Goal: Task Accomplishment & Management: Manage account settings

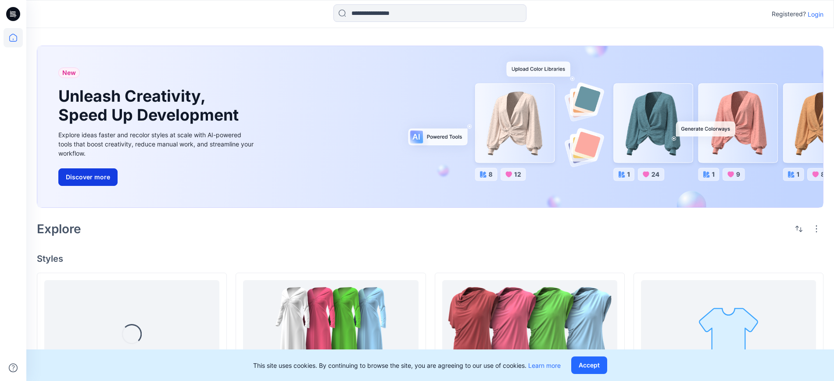
click at [94, 170] on button "Discover more" at bounding box center [87, 178] width 59 height 18
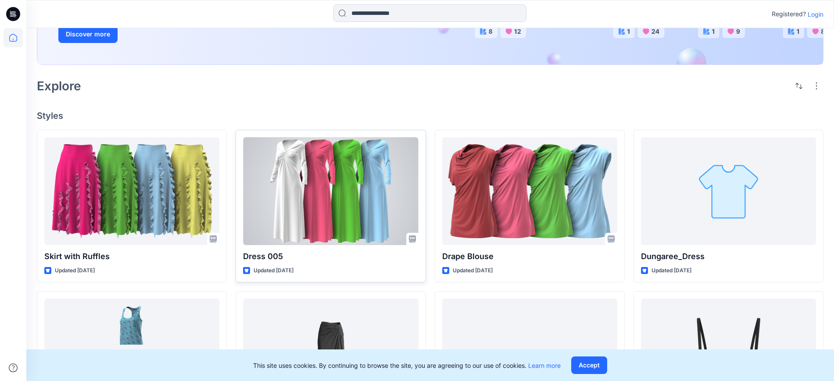
scroll to position [165, 0]
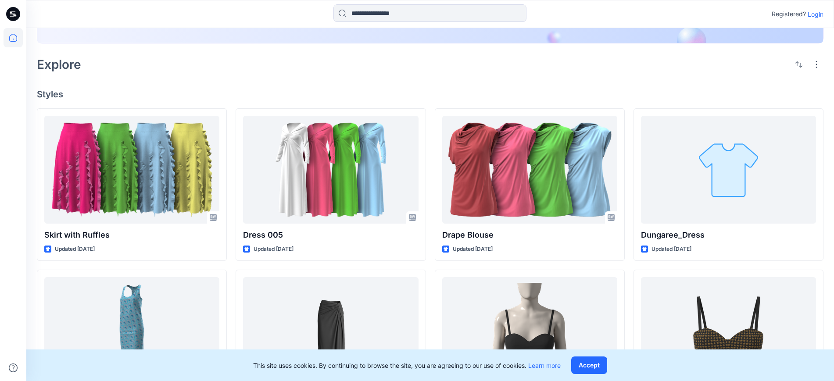
click at [818, 14] on p "Login" at bounding box center [816, 14] width 16 height 9
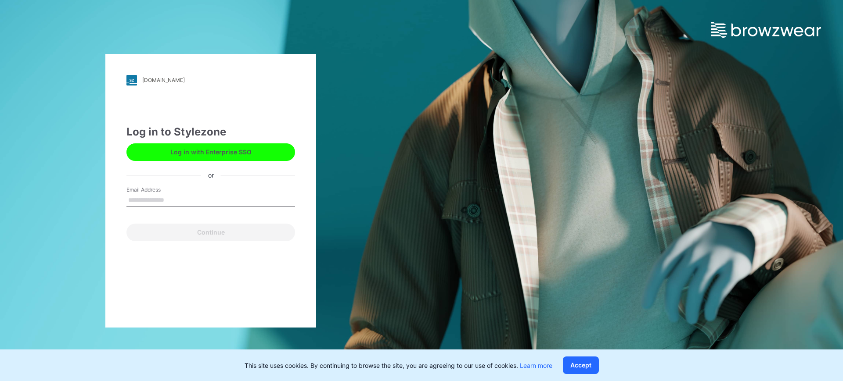
click at [194, 204] on input "Email Address" at bounding box center [210, 200] width 169 height 13
type input "**********"
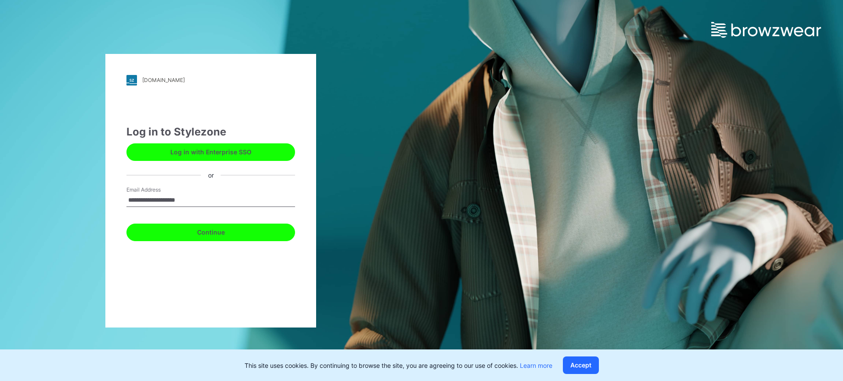
click at [217, 229] on button "Continue" at bounding box center [210, 233] width 169 height 18
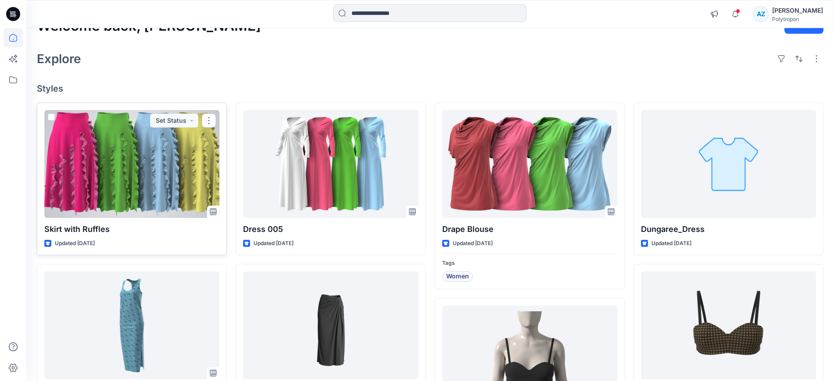
scroll to position [110, 0]
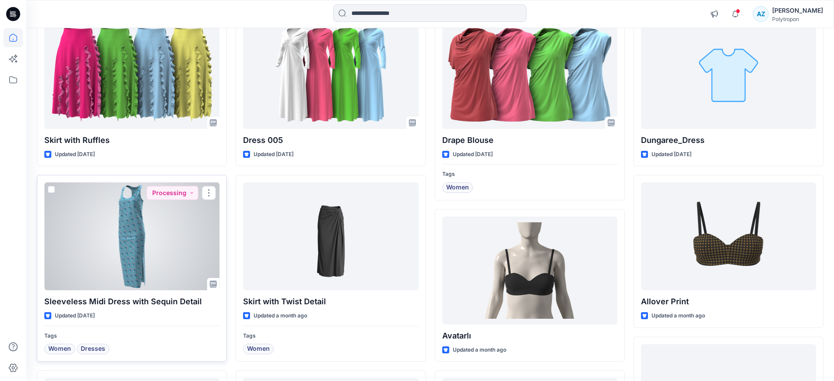
click at [167, 240] on div at bounding box center [131, 237] width 175 height 108
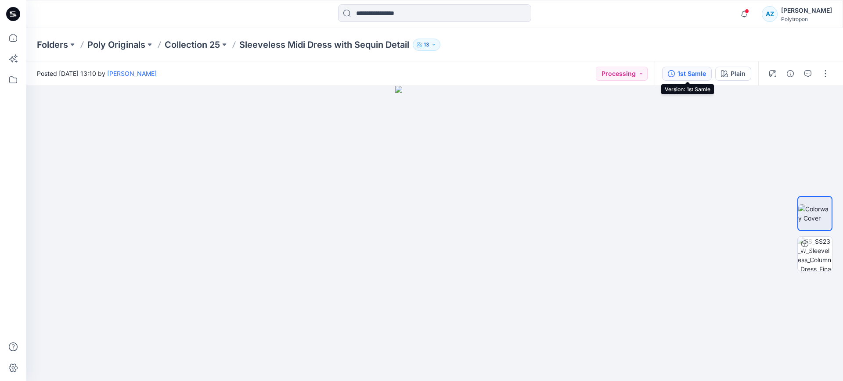
click at [698, 69] on div "1st Samle" at bounding box center [691, 74] width 29 height 10
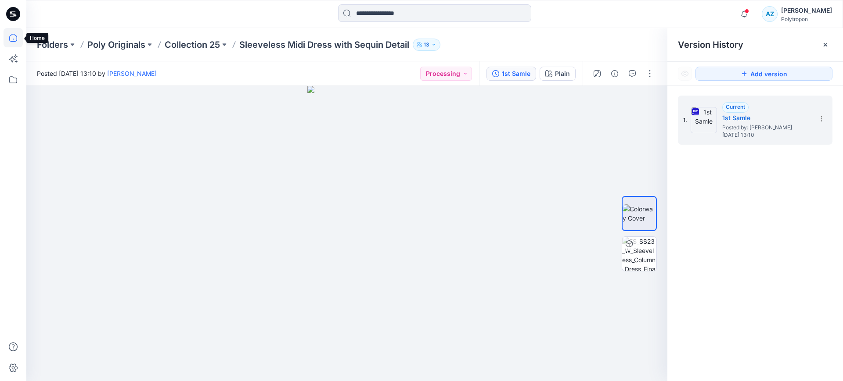
click at [11, 36] on icon at bounding box center [13, 37] width 19 height 19
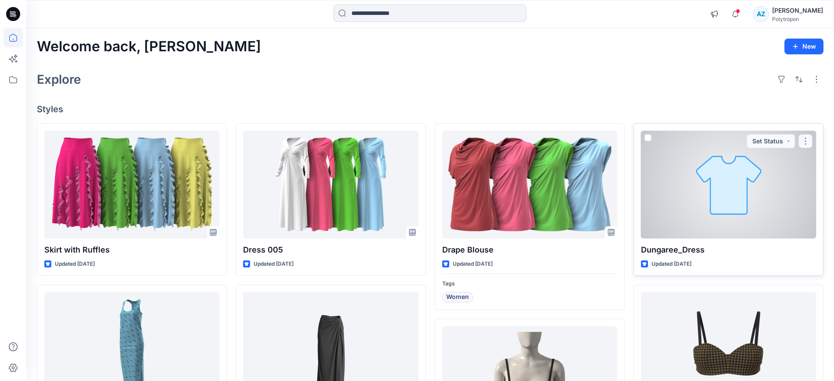
click at [807, 140] on button "button" at bounding box center [806, 141] width 14 height 14
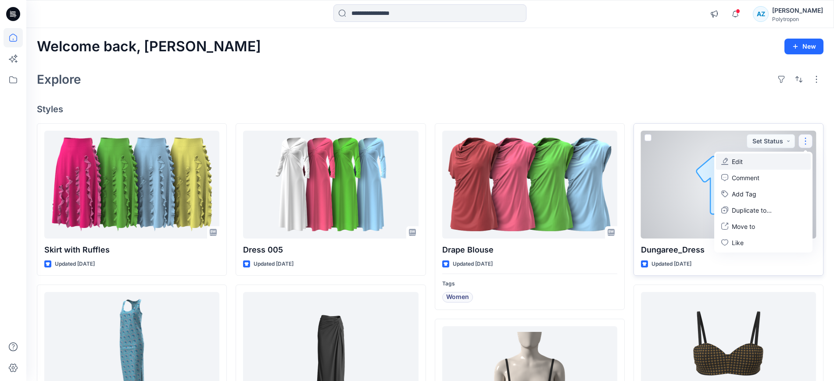
click at [754, 162] on button "Edit" at bounding box center [763, 162] width 95 height 16
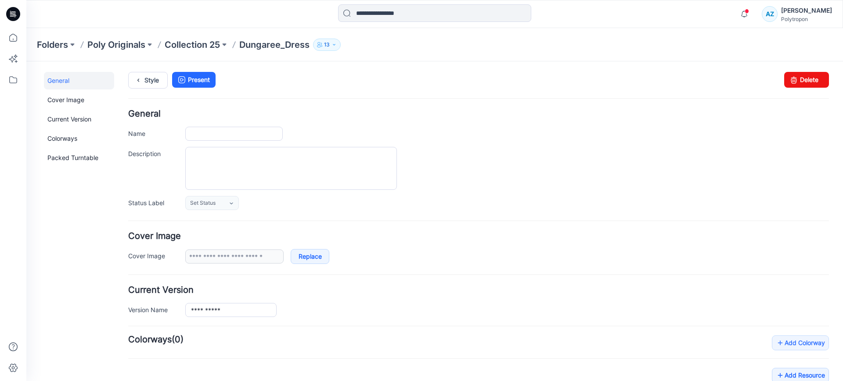
type input "**********"
drag, startPoint x: 807, startPoint y: 76, endPoint x: 490, endPoint y: 97, distance: 317.2
click at [807, 76] on link "Delete" at bounding box center [806, 80] width 45 height 16
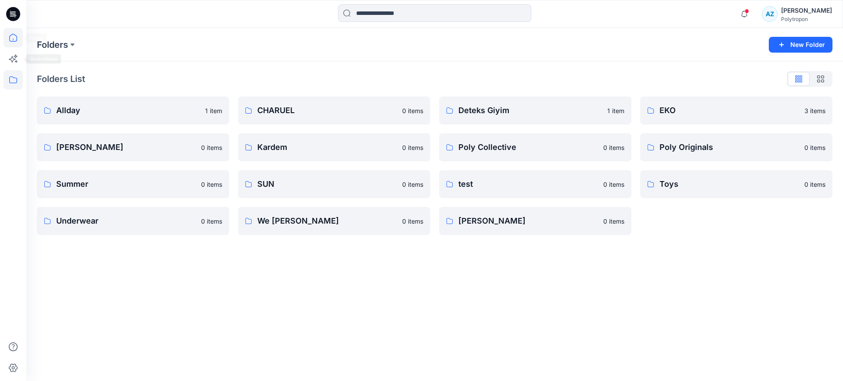
click at [19, 42] on icon at bounding box center [13, 37] width 19 height 19
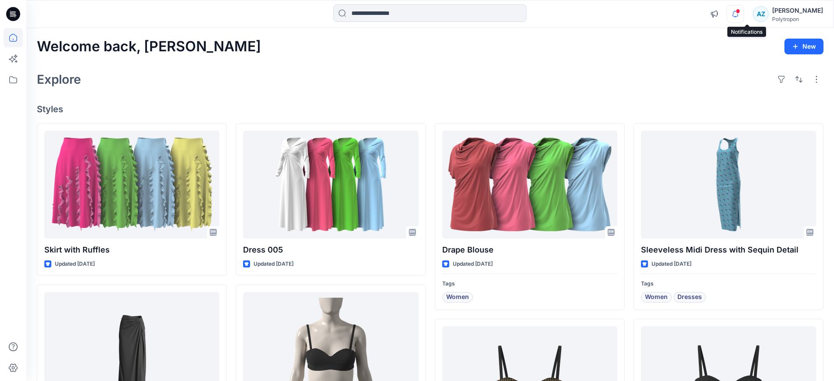
click at [744, 14] on icon "button" at bounding box center [735, 14] width 17 height 18
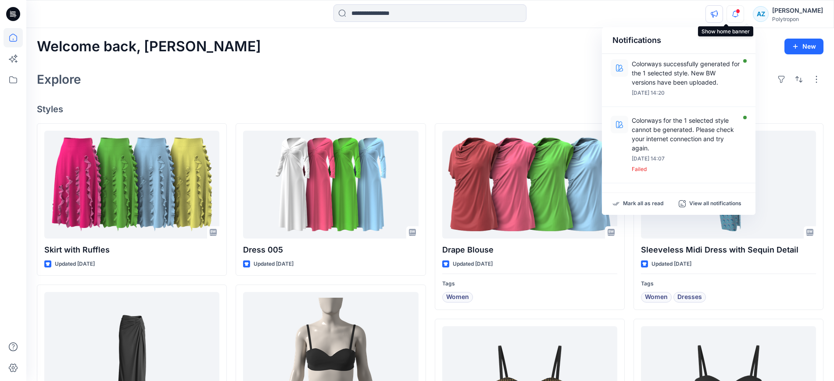
click at [723, 13] on button "button" at bounding box center [715, 14] width 18 height 18
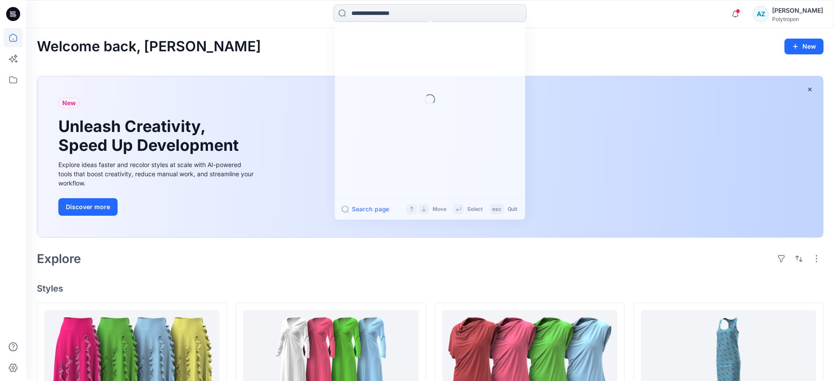
click at [415, 10] on input at bounding box center [430, 13] width 193 height 18
click at [265, 45] on div "Welcome back, Amalia New" at bounding box center [430, 47] width 787 height 16
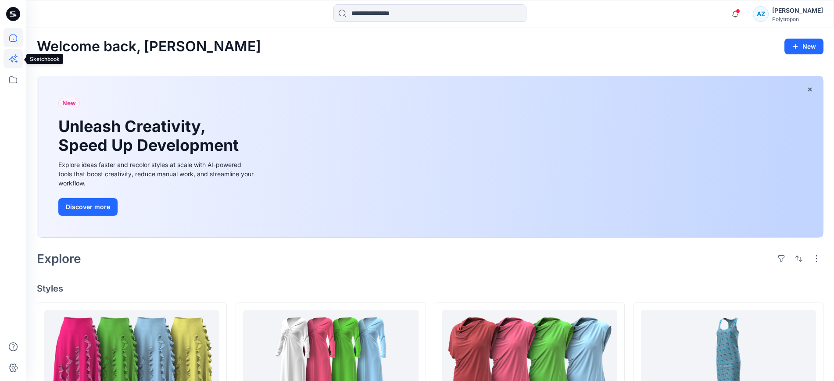
click at [16, 55] on icon at bounding box center [13, 58] width 19 height 19
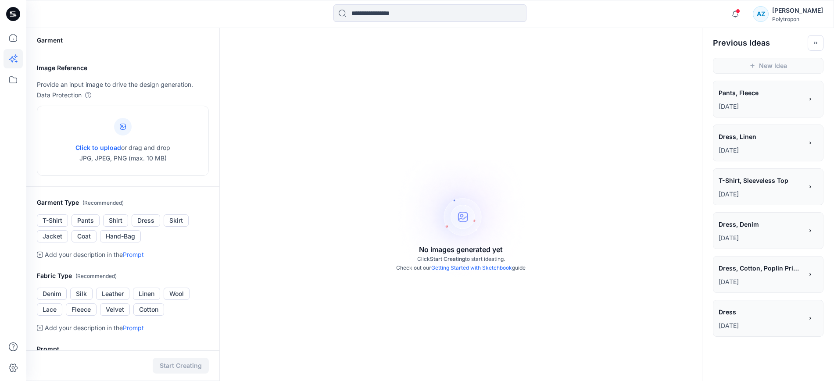
click at [490, 266] on link "Getting Started with Sketchbook" at bounding box center [472, 268] width 81 height 7
